Goal: Check status: Check status

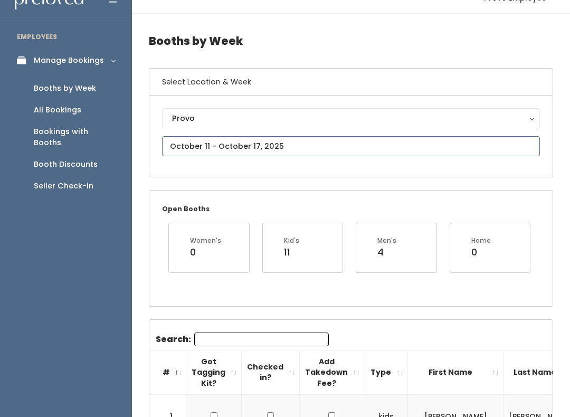
click at [302, 142] on input "text" at bounding box center [351, 147] width 378 height 20
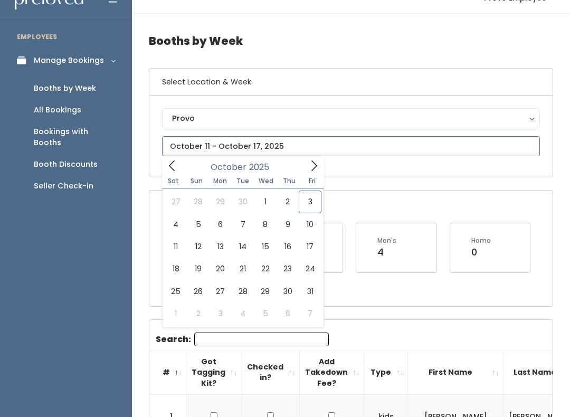
type input "[DATE] to [DATE]"
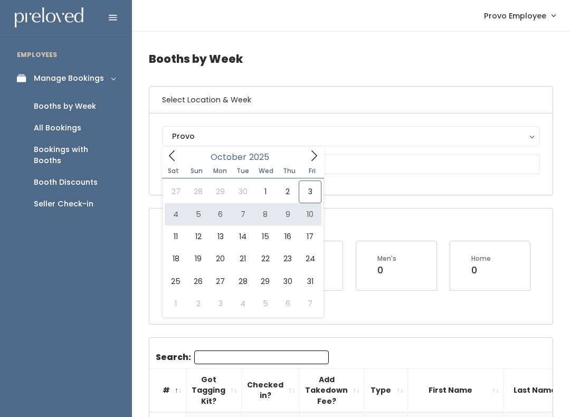
type input "[DATE] to [DATE]"
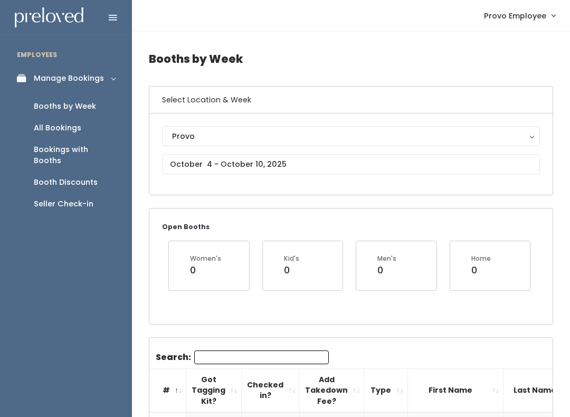
click at [273, 356] on input "Search:" at bounding box center [261, 357] width 135 height 14
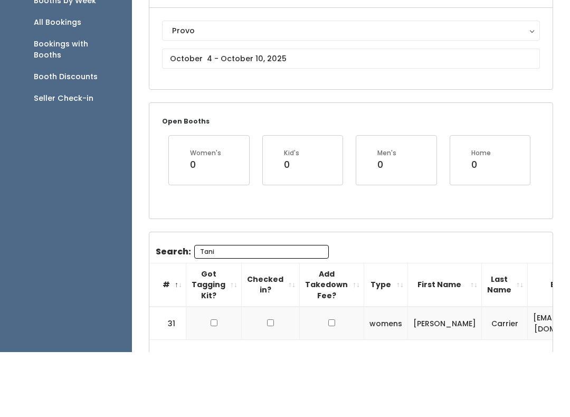
scroll to position [106, 0]
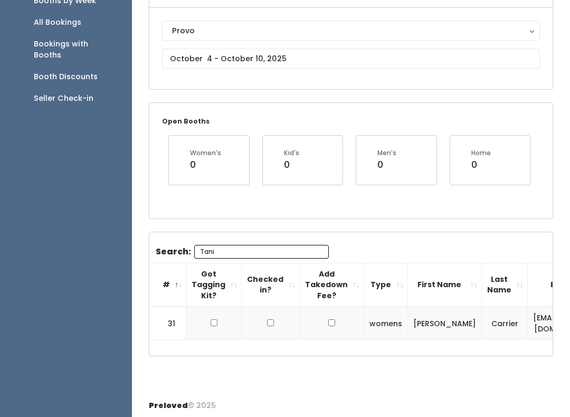
type input "Tani"
click at [211, 321] on input "checkbox" at bounding box center [214, 322] width 7 height 7
checkbox input "true"
click at [250, 248] on input "Tani" at bounding box center [261, 252] width 135 height 14
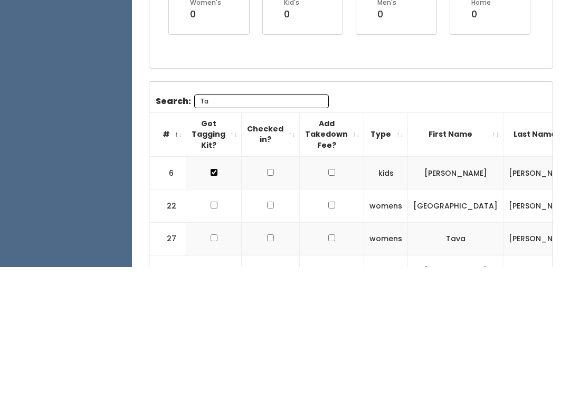
type input "T"
